Goal: Task Accomplishment & Management: Use online tool/utility

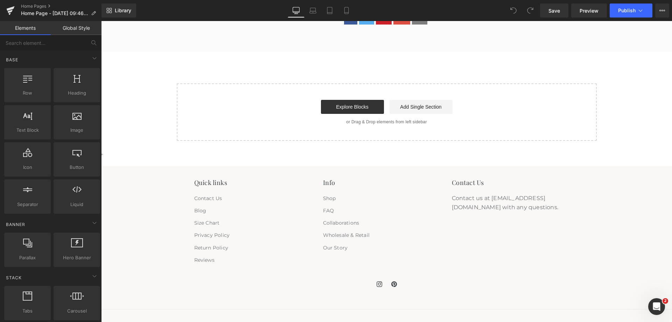
scroll to position [1380, 0]
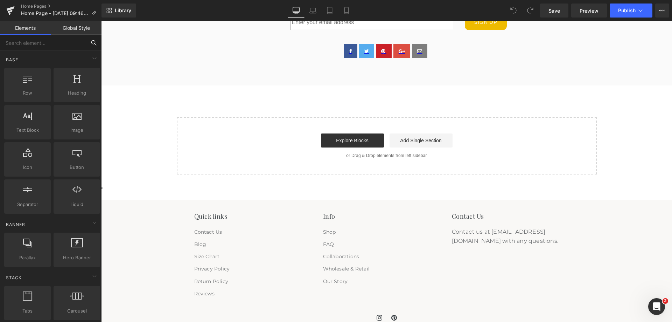
click at [54, 42] on input "text" at bounding box center [43, 42] width 86 height 15
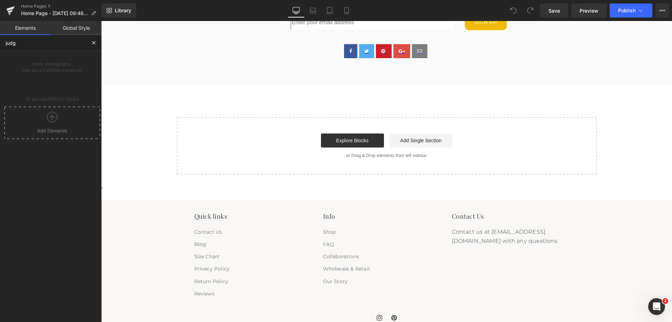
type input "judge"
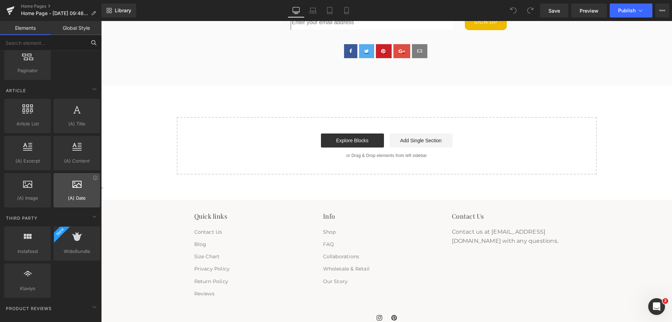
scroll to position [1309, 0]
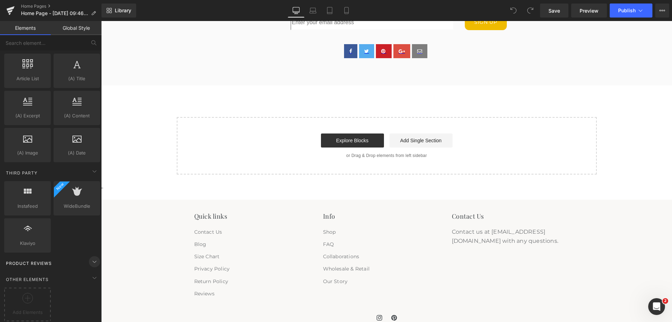
click at [93, 261] on icon at bounding box center [94, 262] width 3 height 2
click at [93, 260] on icon at bounding box center [94, 261] width 2 height 3
click at [90, 257] on icon at bounding box center [94, 261] width 8 height 8
click at [94, 257] on icon at bounding box center [94, 261] width 8 height 8
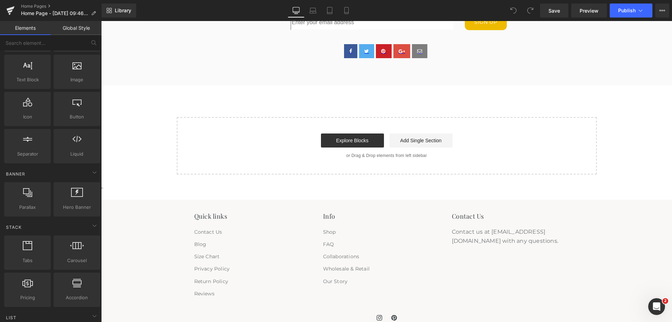
scroll to position [0, 0]
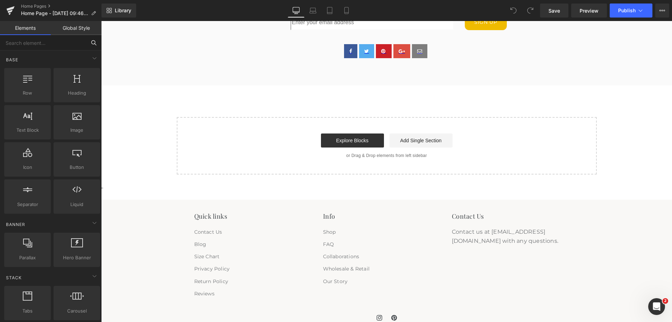
click at [34, 42] on input "text" at bounding box center [43, 42] width 86 height 15
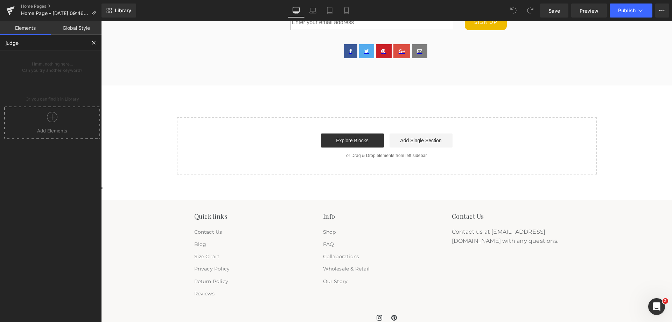
type input "judge"
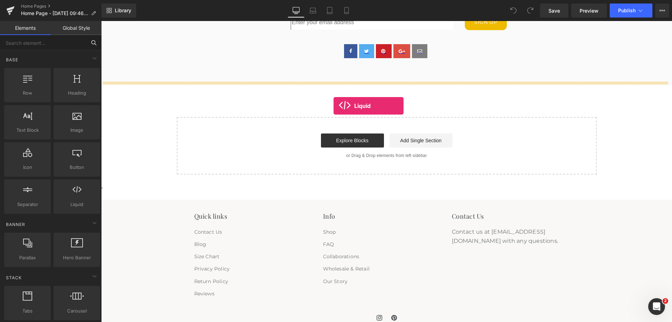
drag, startPoint x: 169, startPoint y: 220, endPoint x: 334, endPoint y: 104, distance: 202.6
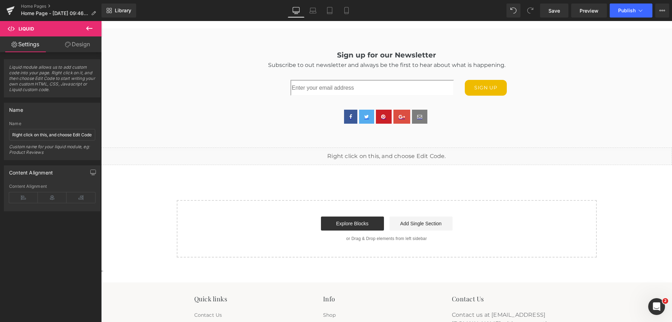
scroll to position [1310, 0]
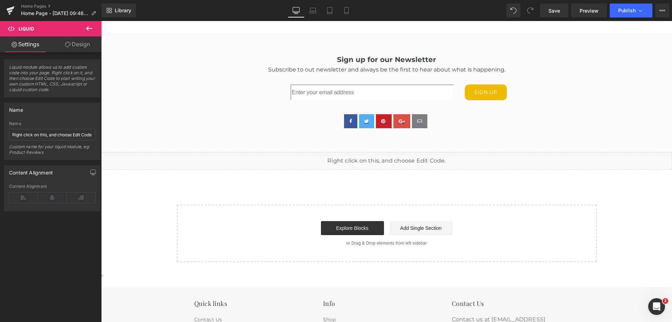
click at [376, 159] on div "Liquid" at bounding box center [386, 160] width 571 height 17
click at [38, 8] on link "Home Pages" at bounding box center [61, 6] width 80 height 6
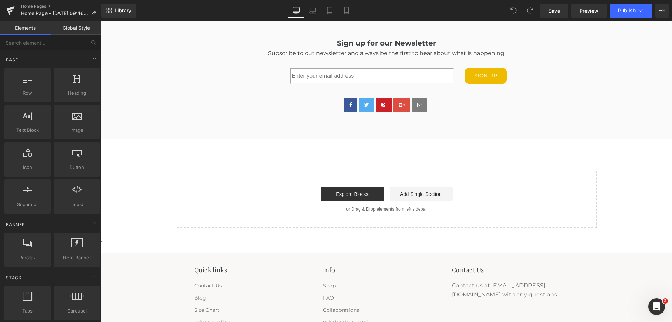
scroll to position [1310, 0]
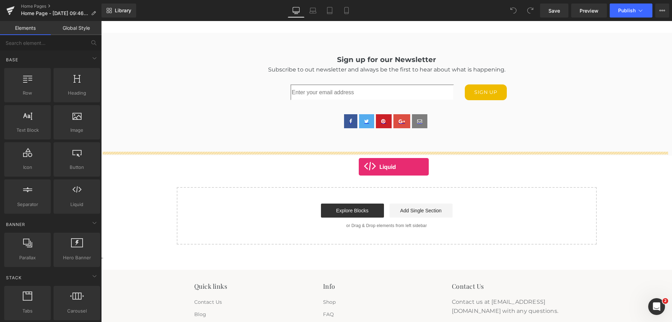
drag, startPoint x: 181, startPoint y: 219, endPoint x: 359, endPoint y: 167, distance: 185.1
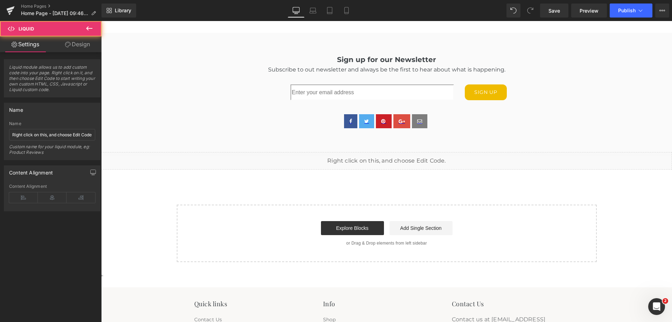
scroll to position [1310, 0]
click at [359, 161] on div "Liquid" at bounding box center [386, 160] width 571 height 17
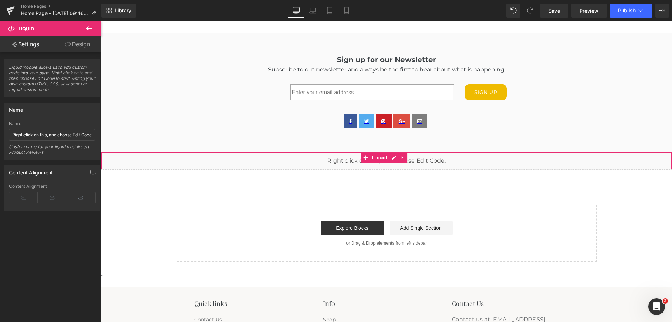
click at [357, 156] on div "Liquid" at bounding box center [386, 160] width 571 height 17
click at [61, 135] on input "Right click on this, and choose Edit Code." at bounding box center [52, 135] width 86 height 12
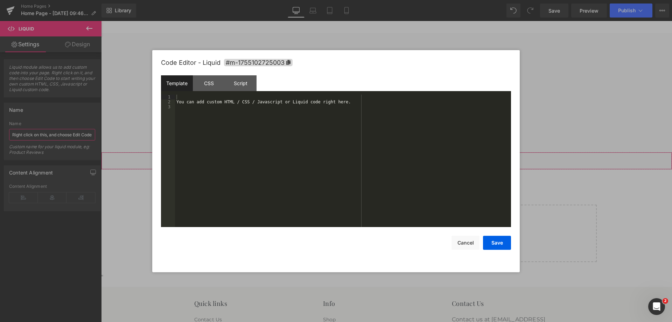
click at [373, 0] on div "Liquid You are previewing how the will restyle your page. You can not edit Elem…" at bounding box center [336, 0] width 672 height 0
click at [263, 103] on div "You can add custom HTML / CSS / Javascript or Liquid code right here." at bounding box center [343, 165] width 336 height 142
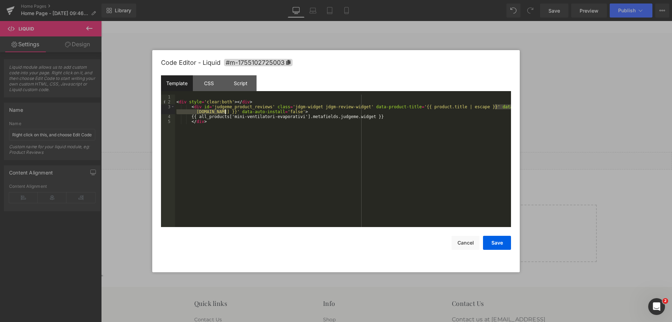
drag, startPoint x: 496, startPoint y: 106, endPoint x: 225, endPoint y: 112, distance: 270.5
click at [225, 112] on div "< div style = 'clear:both' > </ div > < div id = 'judgeme_product_reviews' clas…" at bounding box center [343, 165] width 336 height 142
drag, startPoint x: 233, startPoint y: 117, endPoint x: 297, endPoint y: 118, distance: 64.0
click at [297, 118] on div "< div style = 'clear:both' > </ div > < div id = 'judgeme_product_reviews' clas…" at bounding box center [343, 165] width 336 height 142
click at [501, 239] on button "Save" at bounding box center [497, 242] width 28 height 14
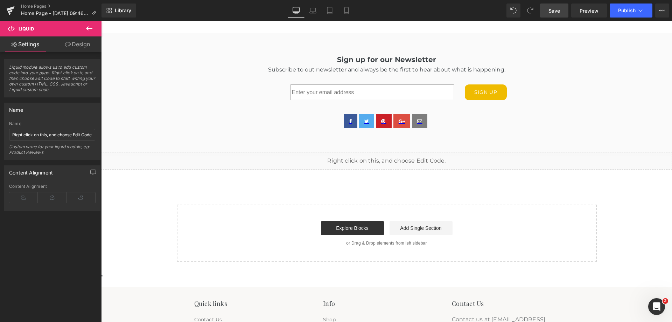
click at [551, 11] on span "Save" at bounding box center [554, 10] width 12 height 7
click at [590, 7] on span "Preview" at bounding box center [588, 10] width 19 height 7
click at [75, 49] on link "Design" at bounding box center [77, 44] width 51 height 16
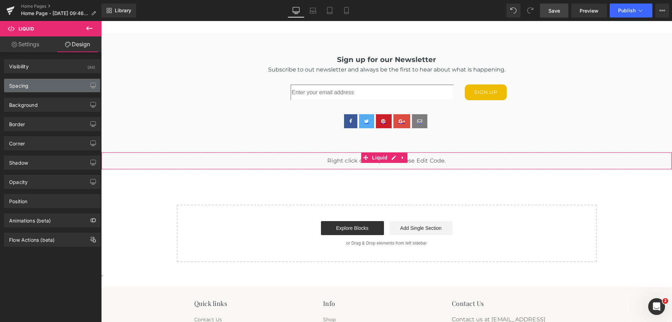
click at [56, 85] on div "Spacing" at bounding box center [52, 85] width 96 height 13
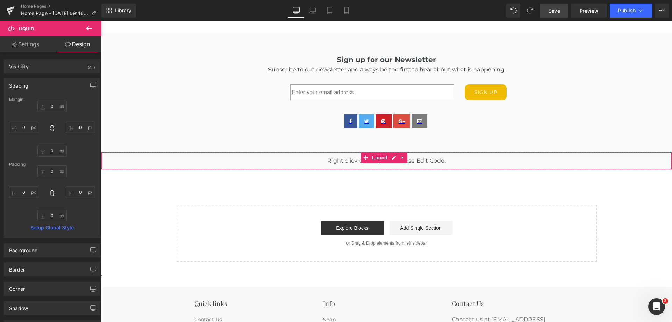
click at [56, 85] on div "Spacing" at bounding box center [52, 85] width 96 height 13
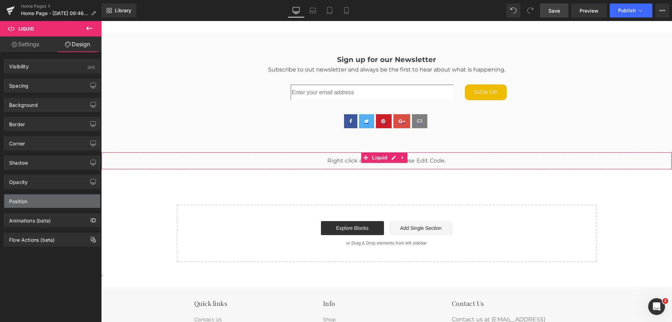
click at [65, 200] on div "Position" at bounding box center [52, 200] width 96 height 13
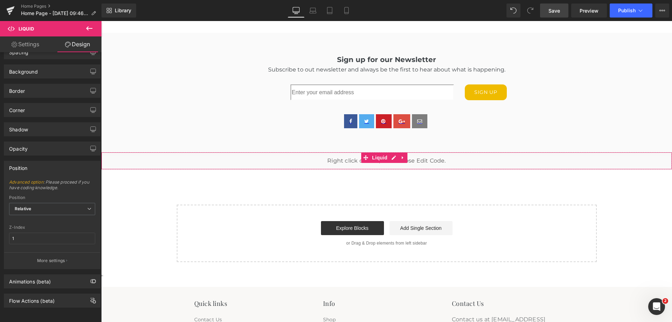
scroll to position [0, 0]
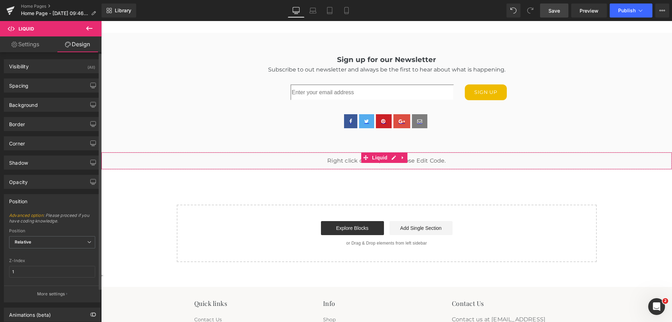
click at [45, 200] on div "Position" at bounding box center [52, 200] width 96 height 13
